Goal: Task Accomplishment & Management: Use online tool/utility

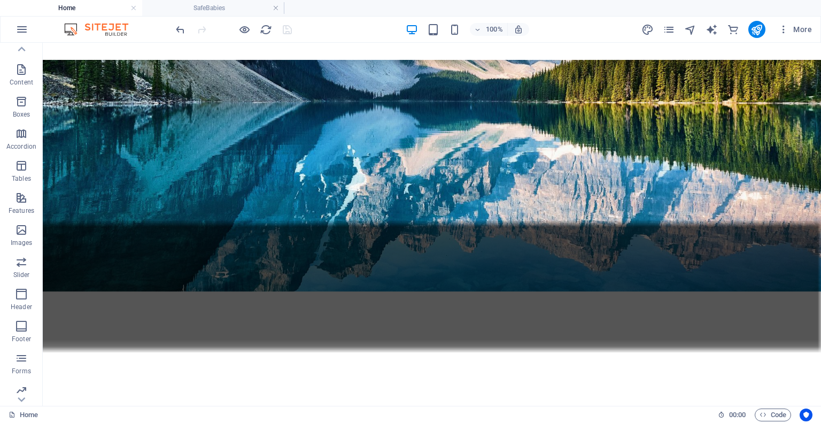
scroll to position [107, 0]
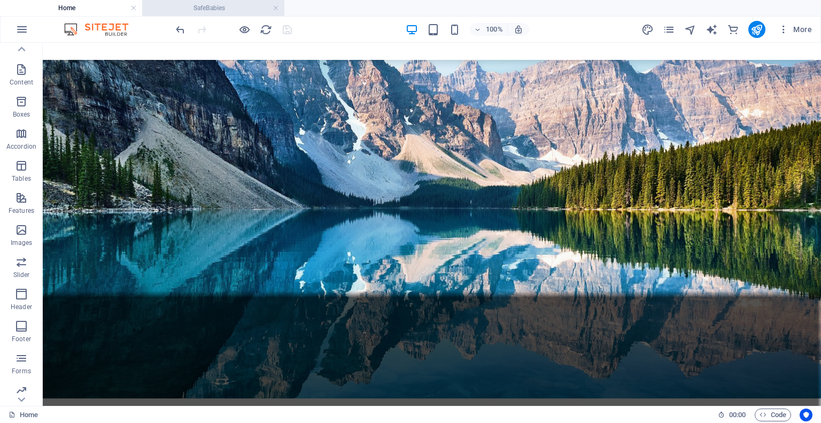
click at [191, 11] on h4 "SafeBabies" at bounding box center [213, 8] width 142 height 12
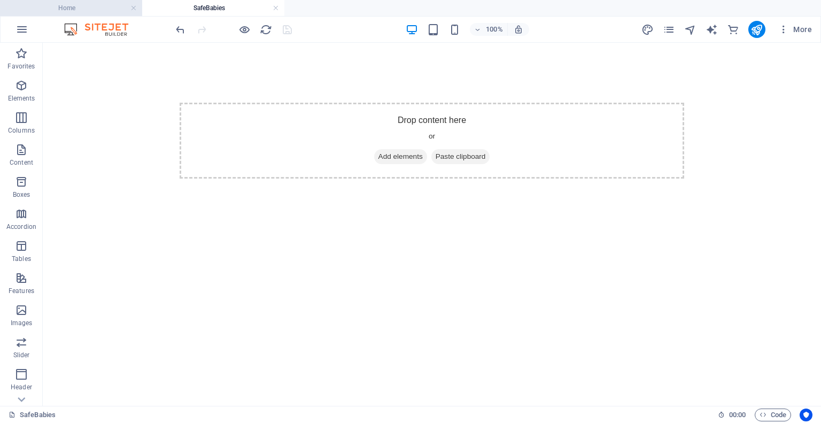
click at [111, 11] on h4 "Home" at bounding box center [71, 8] width 142 height 12
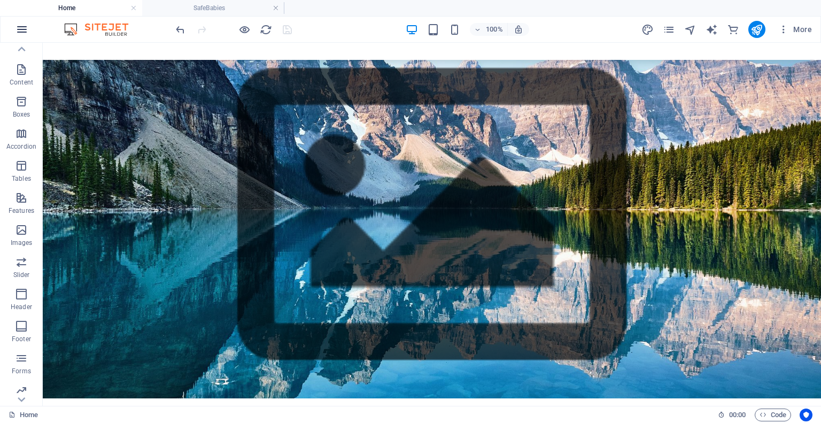
click at [22, 29] on icon "button" at bounding box center [21, 29] width 13 height 13
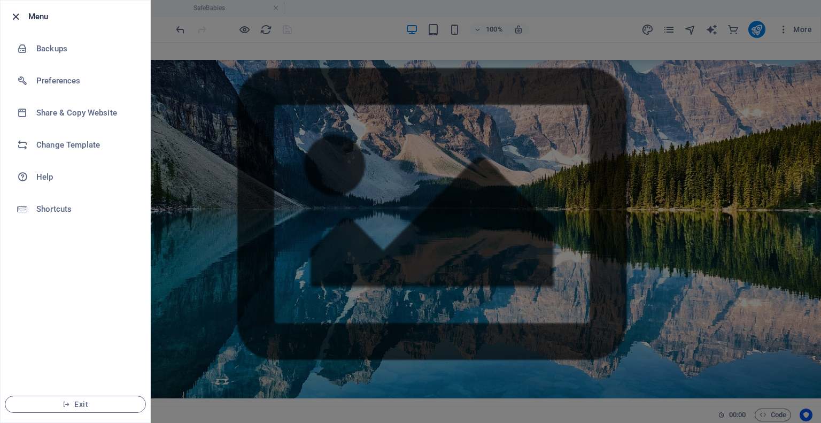
click at [19, 15] on icon "button" at bounding box center [16, 17] width 12 height 12
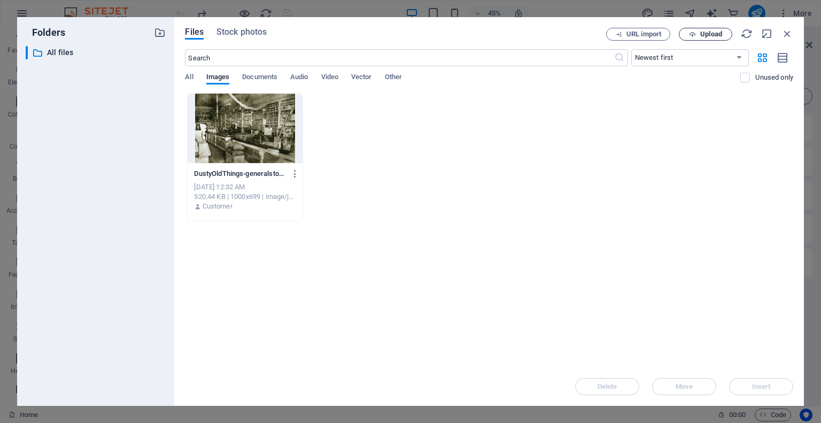
click at [695, 35] on icon "button" at bounding box center [692, 34] width 7 height 7
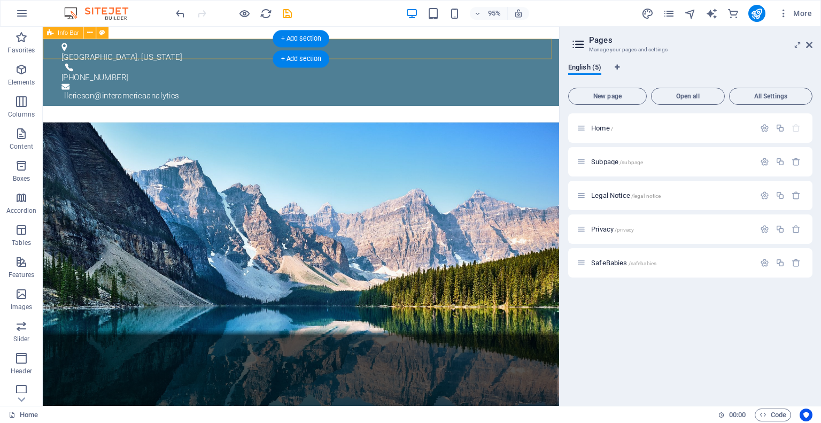
click at [131, 45] on div "[GEOGRAPHIC_DATA], [US_STATE] [PHONE_NUMBER] l lericson@interamericaanalytics" at bounding box center [314, 75] width 543 height 71
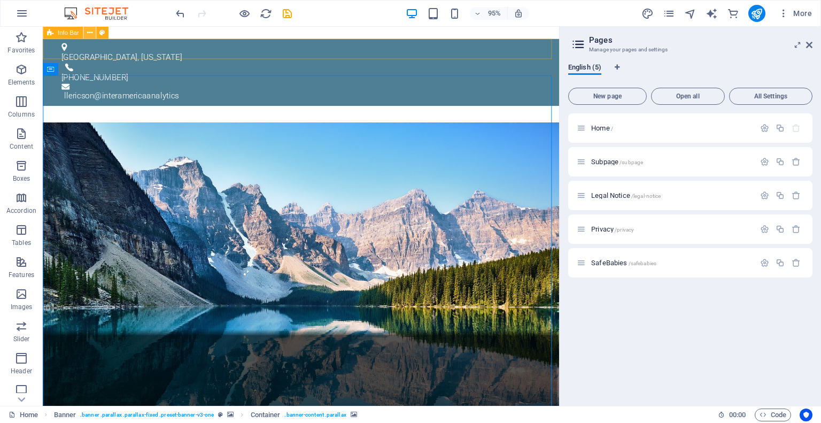
click at [89, 29] on icon at bounding box center [89, 32] width 5 height 11
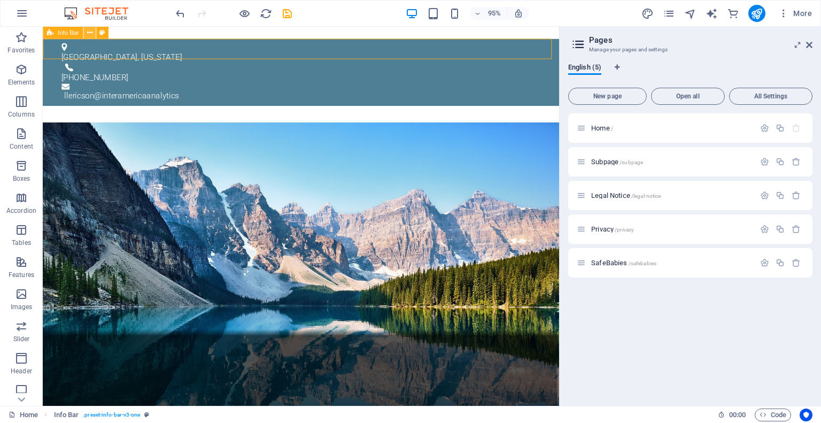
click at [92, 33] on button at bounding box center [89, 33] width 12 height 12
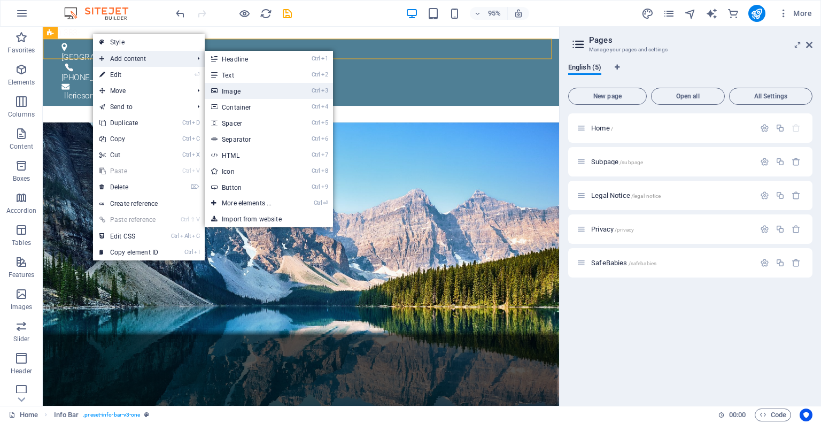
click at [226, 89] on link "Ctrl 3 Image" at bounding box center [249, 91] width 88 height 16
